Goal: Task Accomplishment & Management: Manage account settings

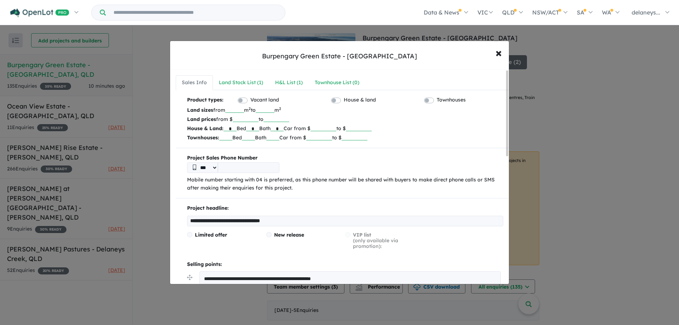
drag, startPoint x: 328, startPoint y: 128, endPoint x: 349, endPoint y: 129, distance: 21.2
click at [349, 129] on p "House & Land: * Bed * Bath * Car from $ ****** to $" at bounding box center [345, 128] width 316 height 9
click at [368, 137] on input "number" at bounding box center [355, 136] width 26 height 7
click at [333, 127] on input "******" at bounding box center [324, 127] width 26 height 7
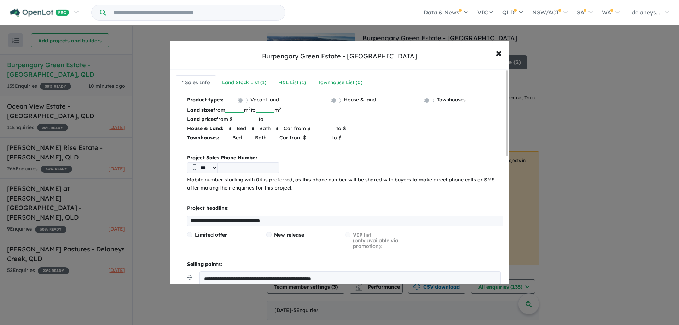
type input "******"
click at [315, 157] on b "Project Sales Phone Number" at bounding box center [345, 158] width 316 height 8
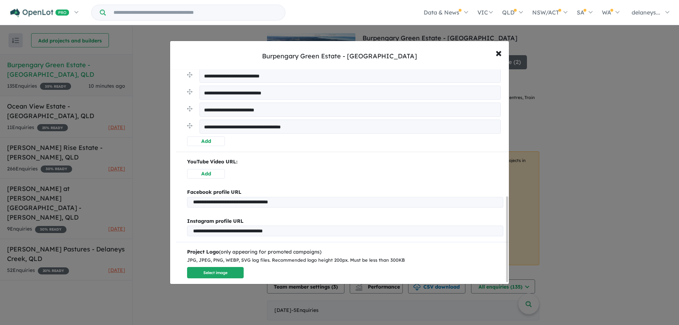
scroll to position [322, 0]
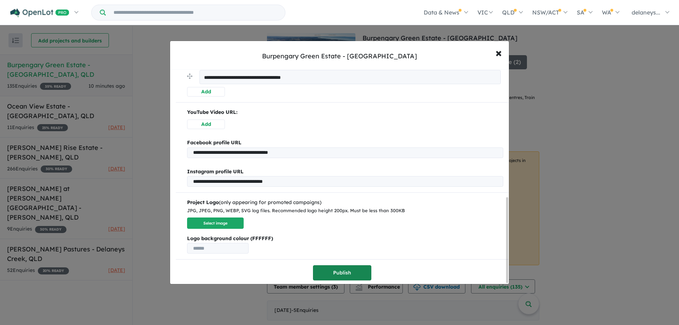
click at [331, 271] on button "Publish" at bounding box center [342, 272] width 58 height 15
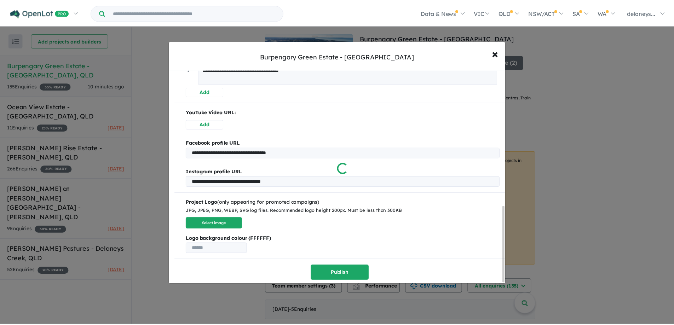
scroll to position [0, 0]
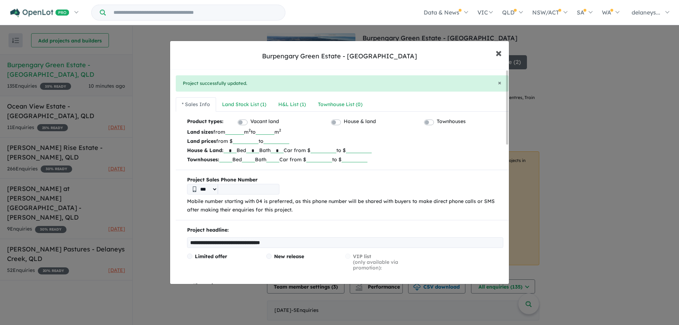
click at [499, 54] on span "×" at bounding box center [499, 52] width 6 height 15
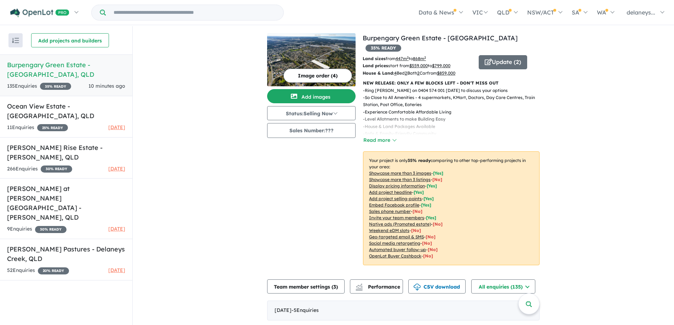
click at [17, 72] on h5 "Burpengary Green Estate - [GEOGRAPHIC_DATA] , [GEOGRAPHIC_DATA]" at bounding box center [66, 69] width 118 height 19
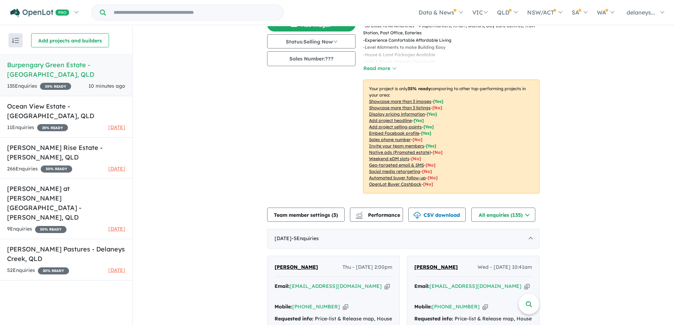
scroll to position [142, 0]
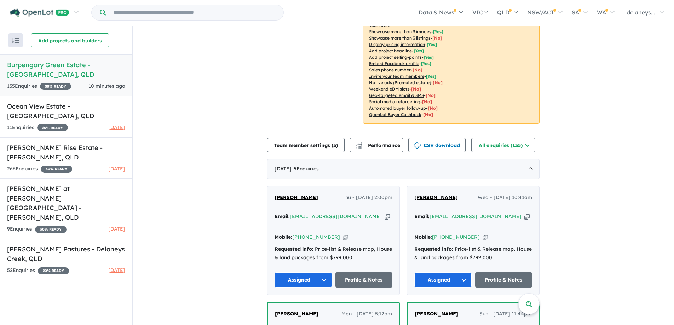
click at [430, 194] on span "[PERSON_NAME]" at bounding box center [436, 197] width 44 height 6
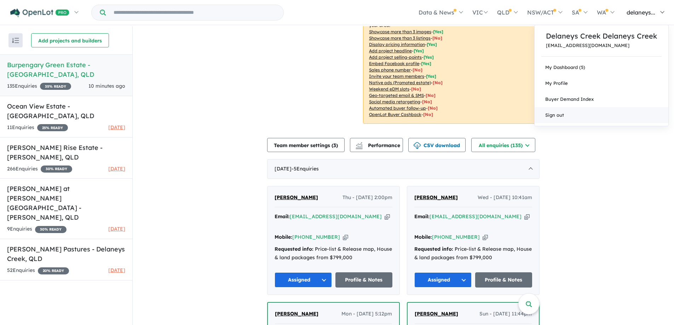
click at [558, 116] on link "Sign out" at bounding box center [602, 115] width 134 height 16
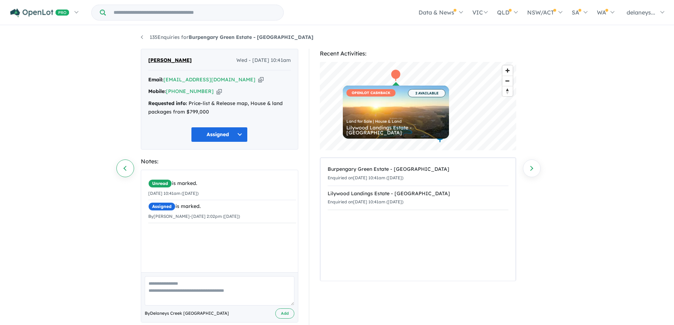
click at [124, 167] on link "Previous enquiry" at bounding box center [125, 169] width 18 height 18
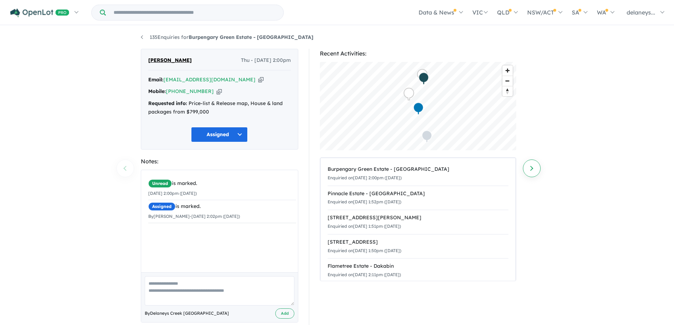
click at [533, 167] on link "Next enquiry" at bounding box center [532, 169] width 18 height 18
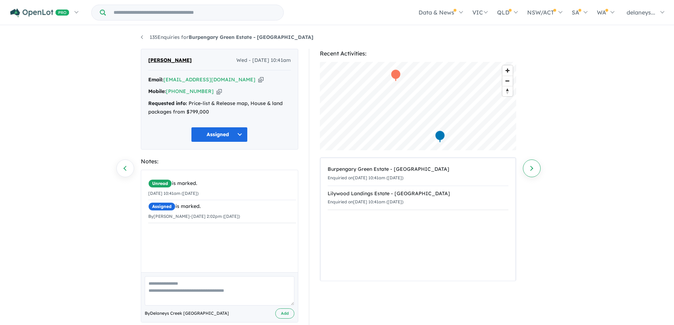
click at [534, 169] on link "Next enquiry" at bounding box center [532, 169] width 18 height 18
